Goal: Check status

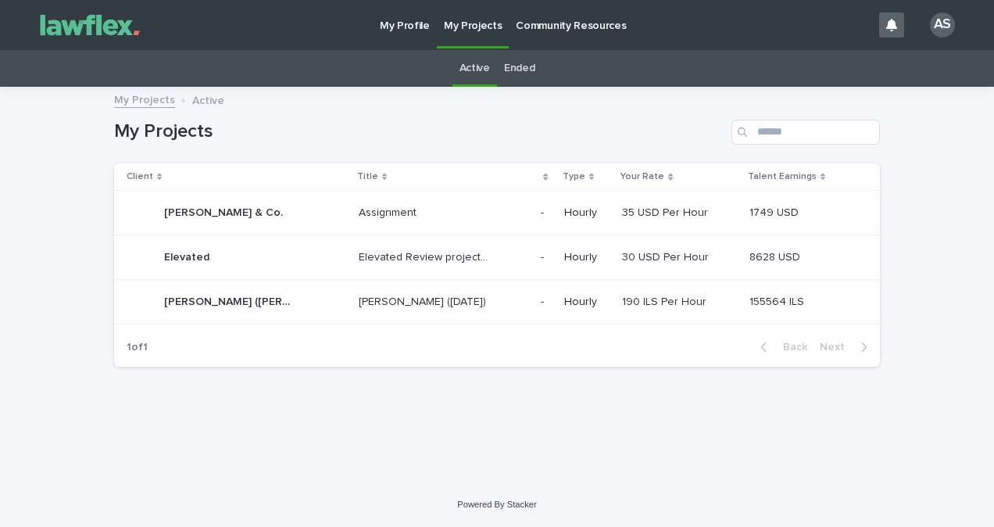
click at [408, 311] on div "[PERSON_NAME] ([DATE]) [PERSON_NAME] ([DATE])" at bounding box center [444, 302] width 170 height 26
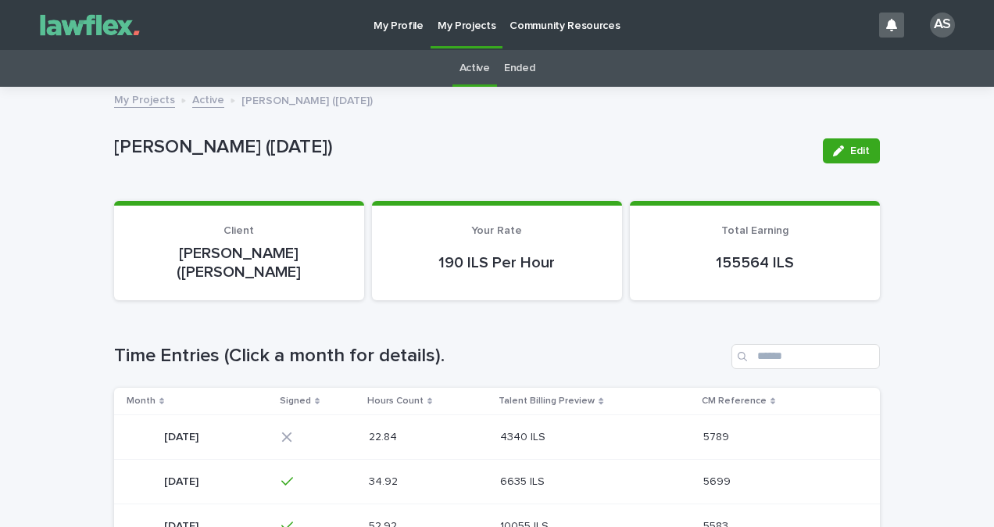
click at [489, 425] on div "22.84 22.84" at bounding box center [429, 438] width 120 height 26
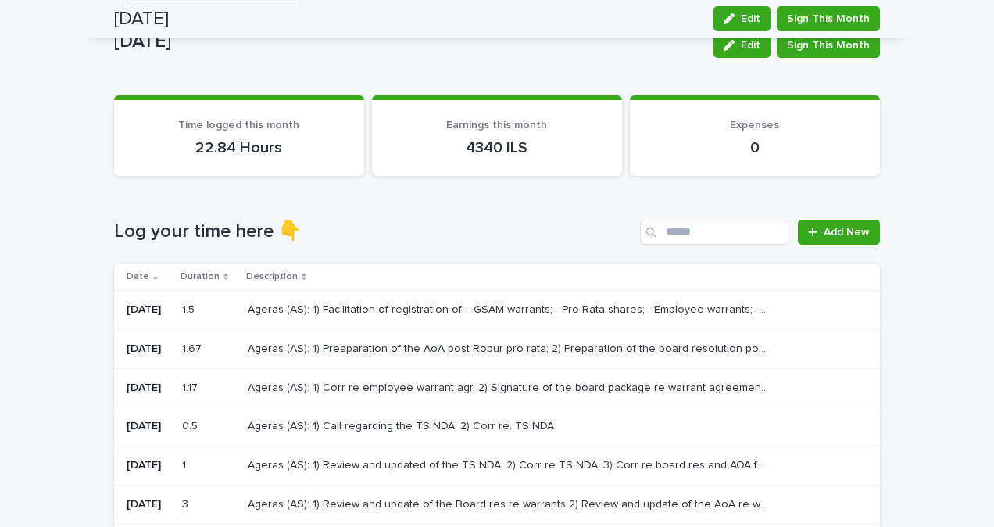
scroll to position [62, 0]
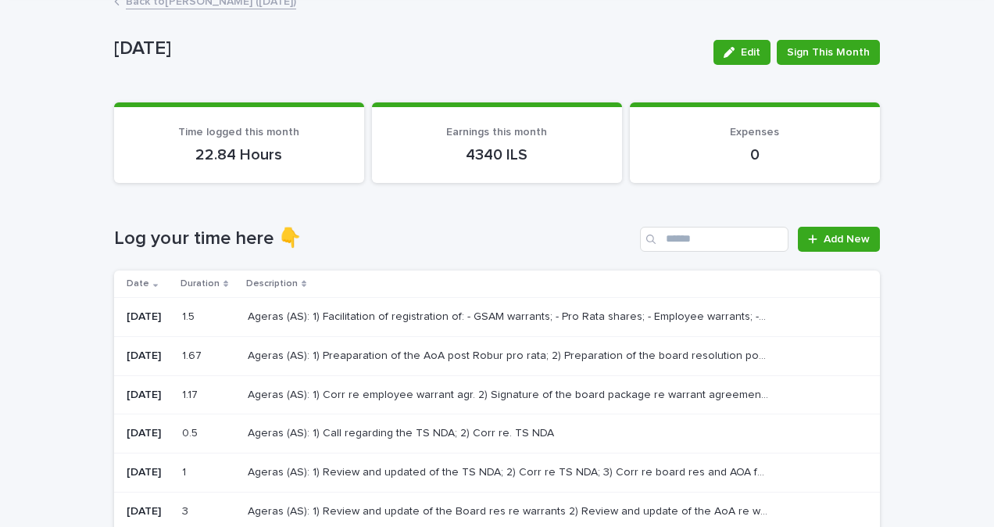
click at [512, 285] on div "Description" at bounding box center [550, 283] width 609 height 17
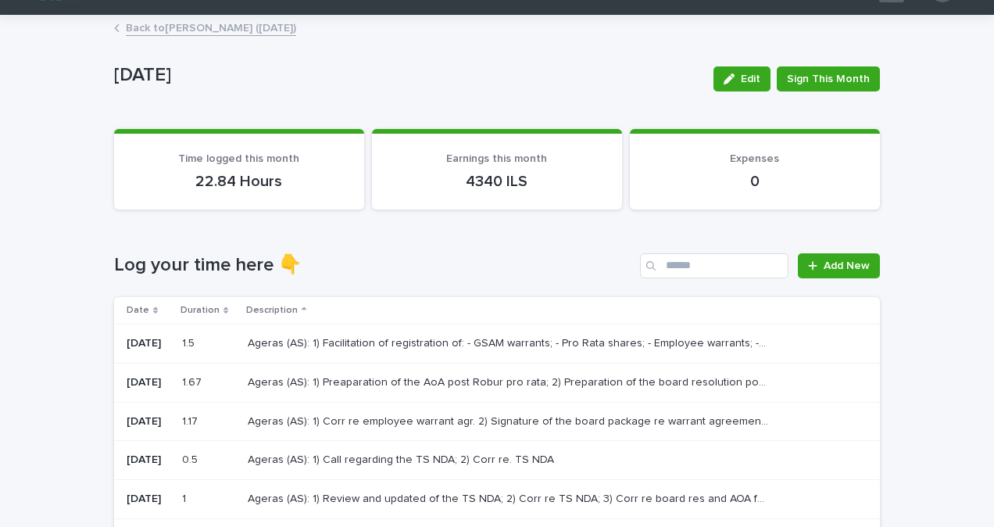
scroll to position [0, 0]
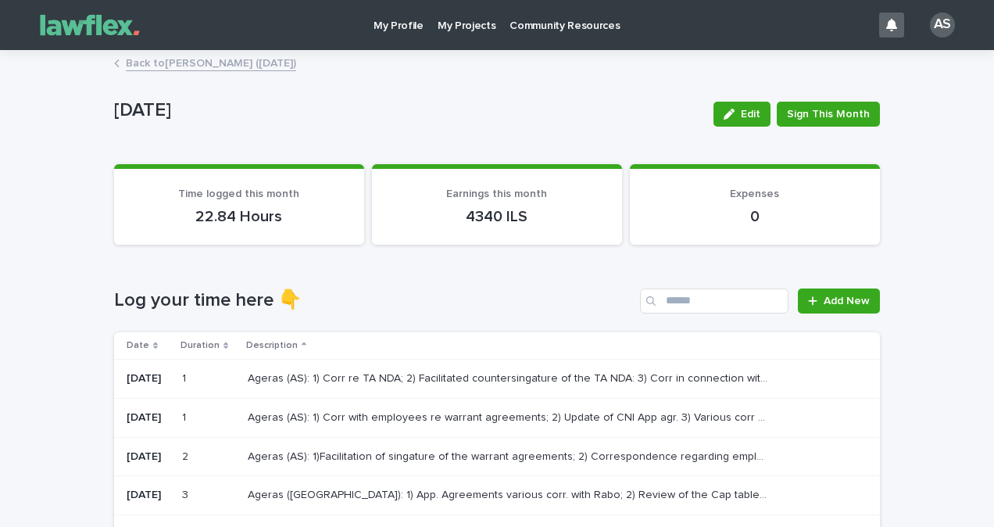
click at [469, 42] on link "My Projects" at bounding box center [467, 24] width 73 height 48
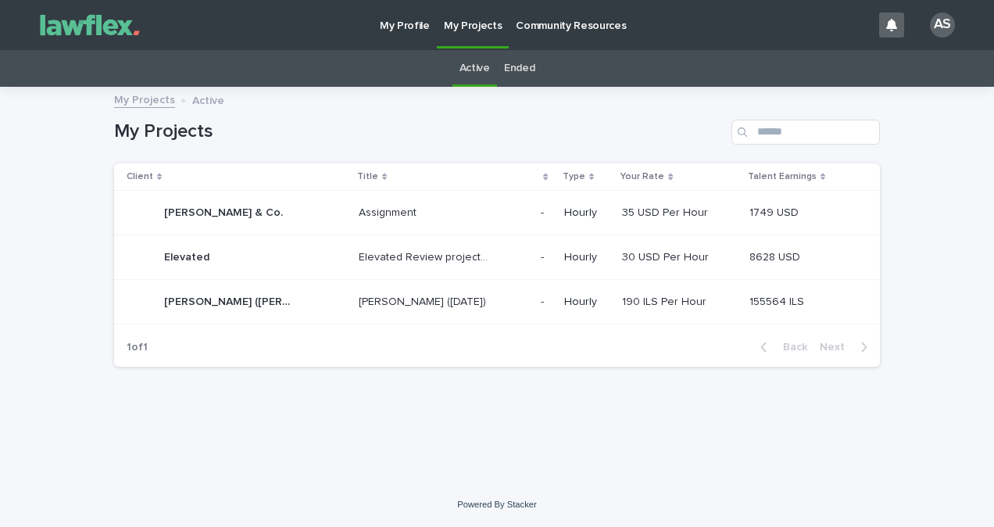
click at [518, 70] on link "Ended" at bounding box center [519, 68] width 30 height 37
